Goal: Transaction & Acquisition: Obtain resource

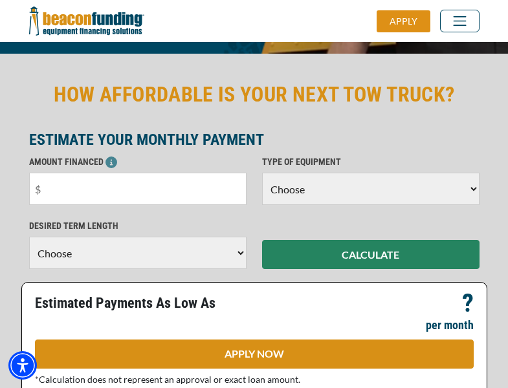
scroll to position [316, 0]
